Goal: Transaction & Acquisition: Book appointment/travel/reservation

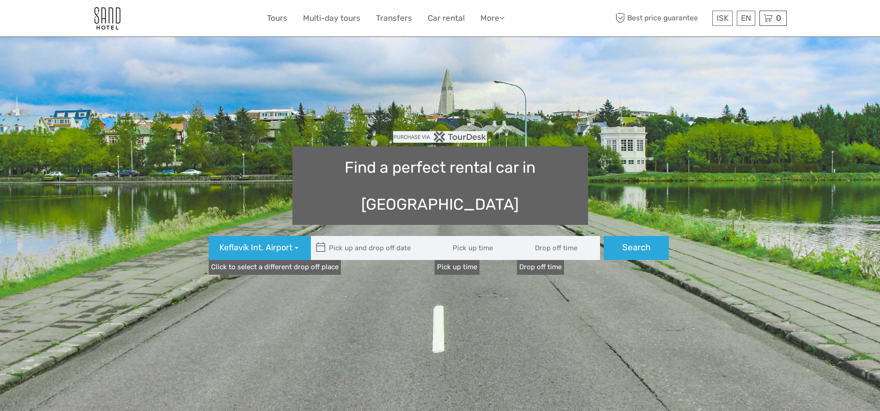
type input "08:00"
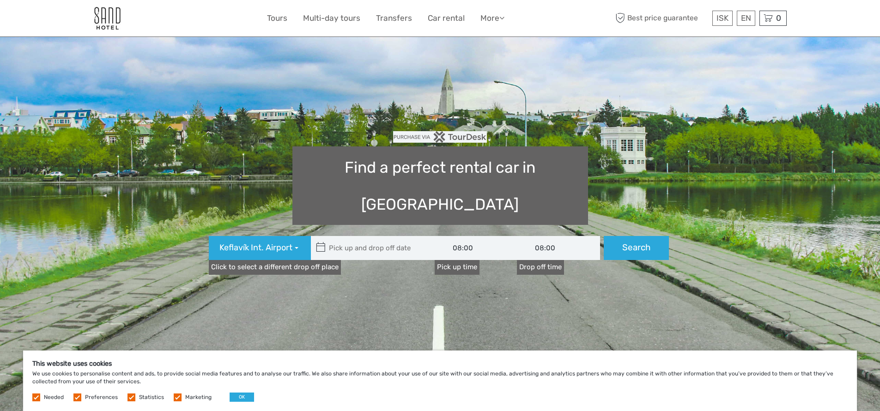
type input "[DATE]"
click at [357, 236] on input "text" at bounding box center [373, 248] width 125 height 24
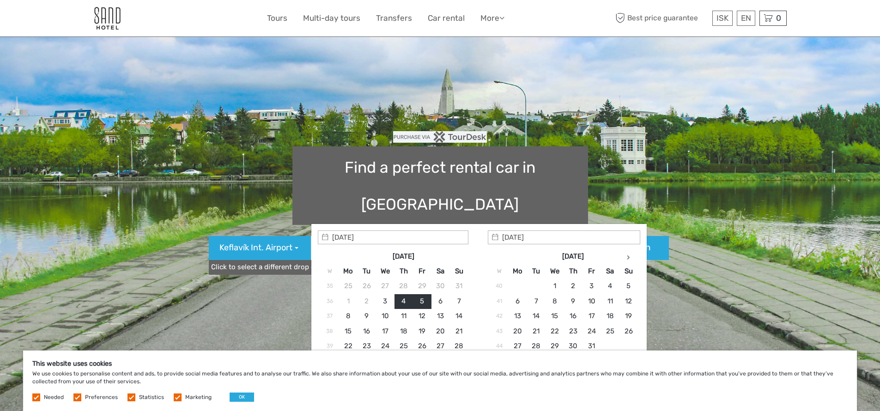
scroll to position [43, 0]
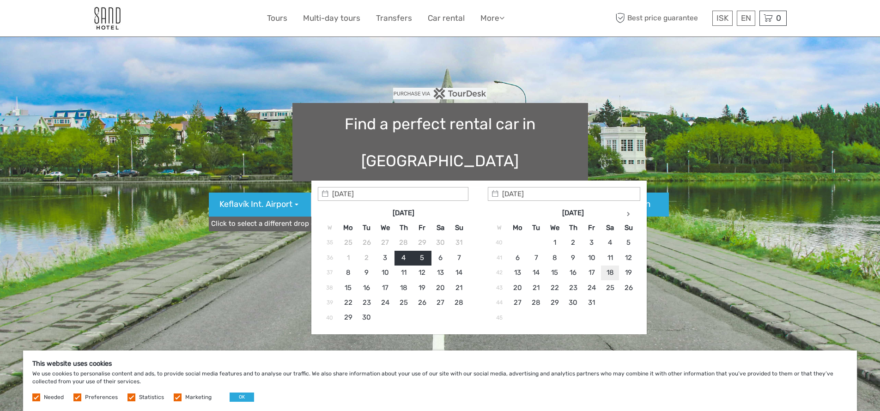
type input "[DATE]"
type input "[DATE] - [DATE]"
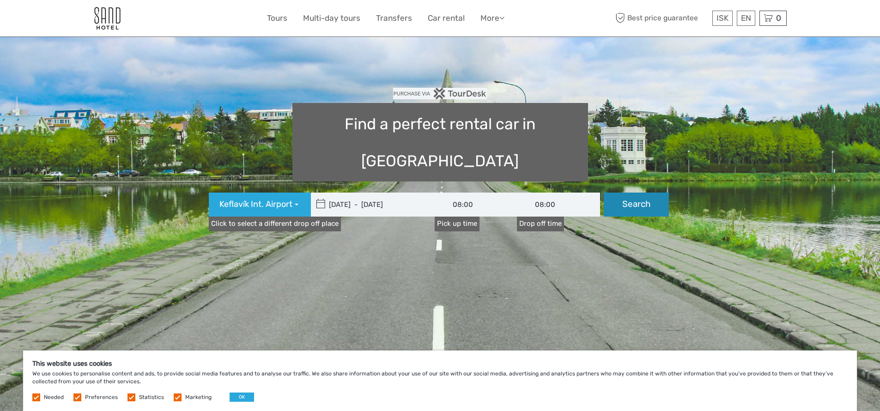
click at [637, 193] on button "Search" at bounding box center [636, 205] width 65 height 24
type input "[DATE] - [DATE]"
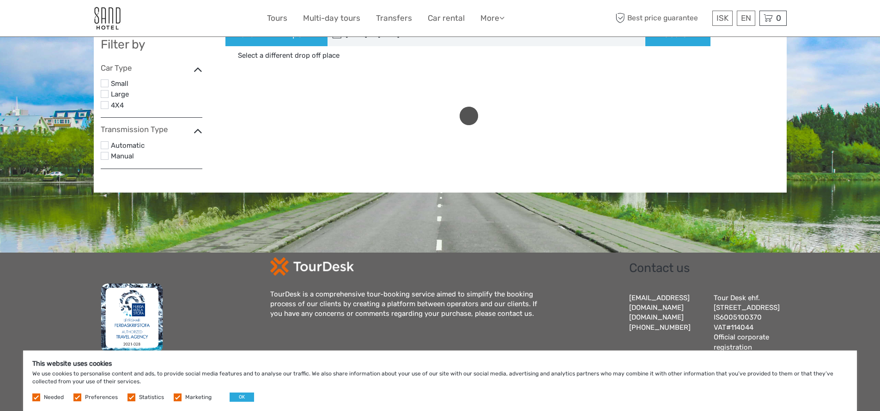
click at [118, 105] on label "4X4" at bounding box center [156, 106] width 91 height 12
click at [0, 0] on input "checkbox" at bounding box center [0, 0] width 0 height 0
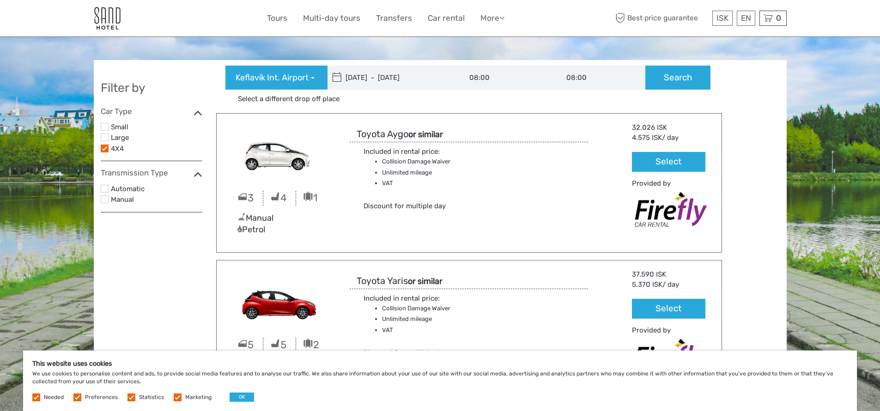
click at [131, 189] on label "Automatic" at bounding box center [156, 189] width 91 height 12
click at [0, 0] on input "checkbox" at bounding box center [0, 0] width 0 height 0
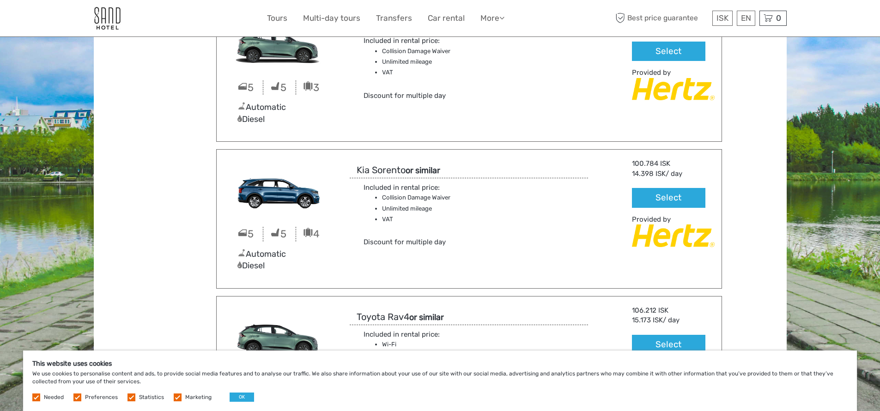
scroll to position [319, 0]
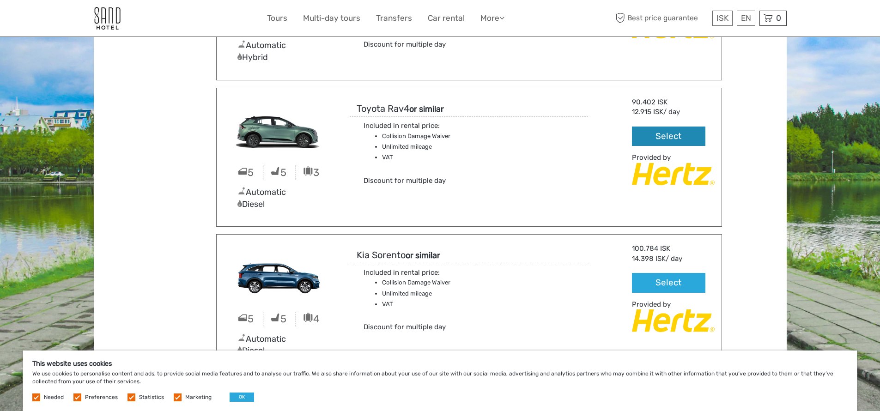
click at [662, 135] on button "Select" at bounding box center [668, 137] width 73 height 20
